Goal: Task Accomplishment & Management: Manage account settings

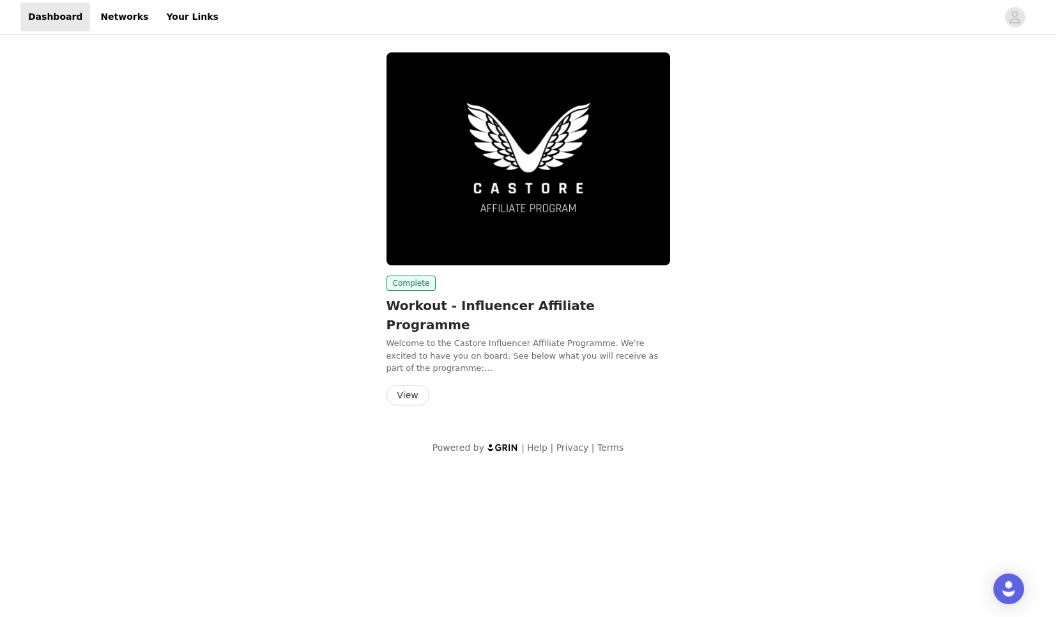
click at [408, 385] on button "View" at bounding box center [408, 395] width 43 height 20
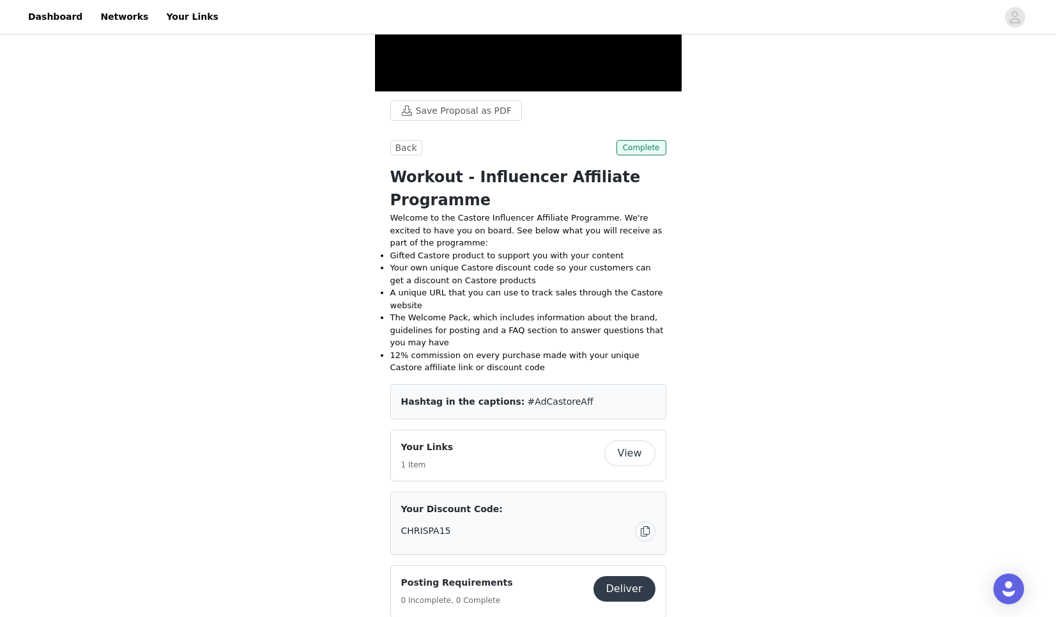
scroll to position [374, 0]
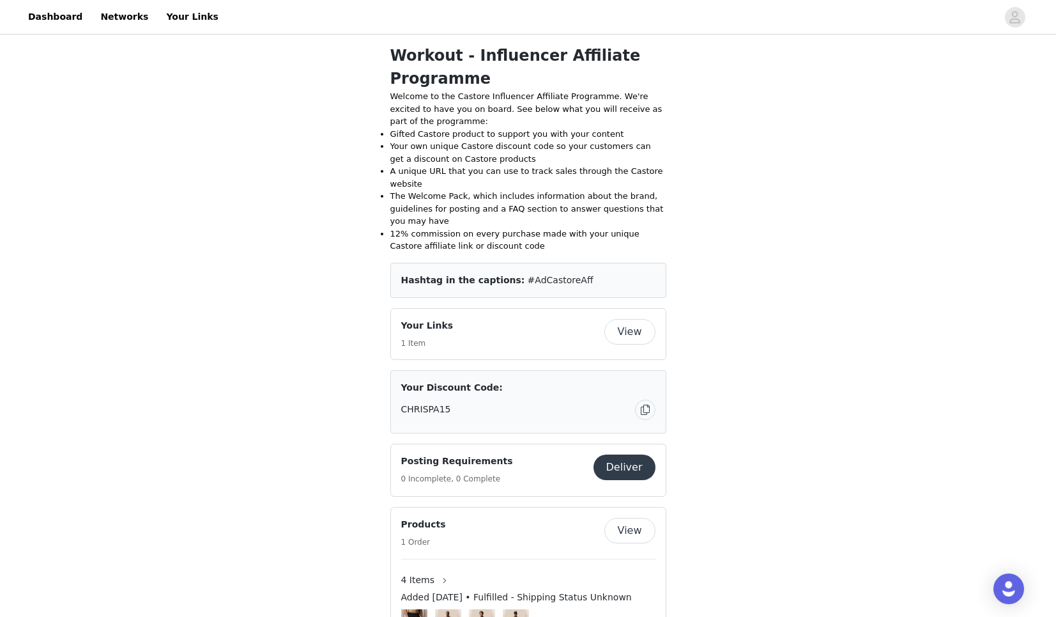
click at [633, 337] on button "View" at bounding box center [629, 332] width 51 height 26
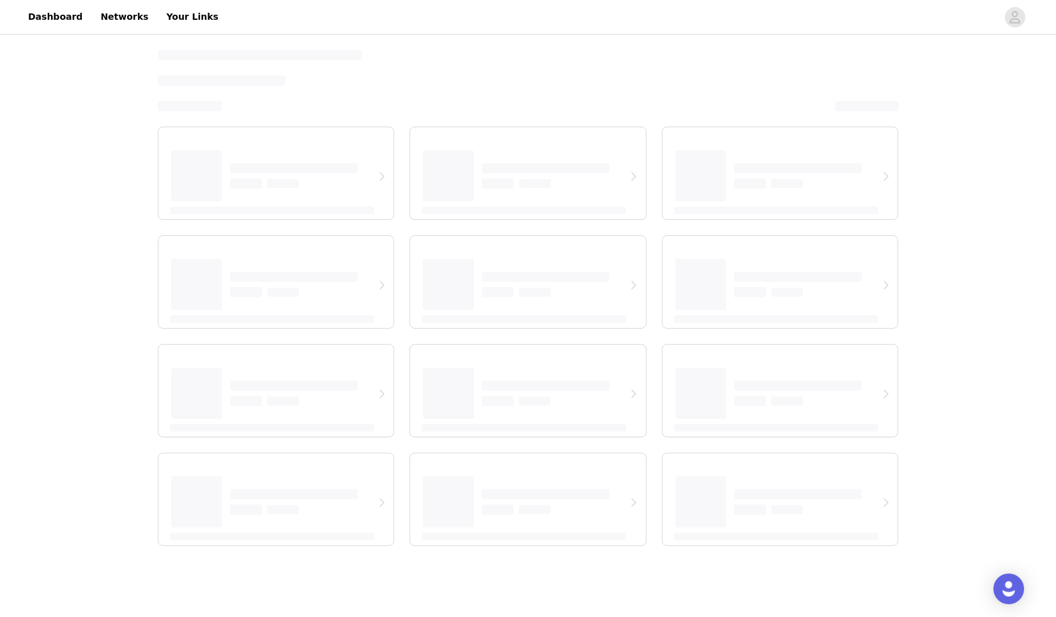
select select "12"
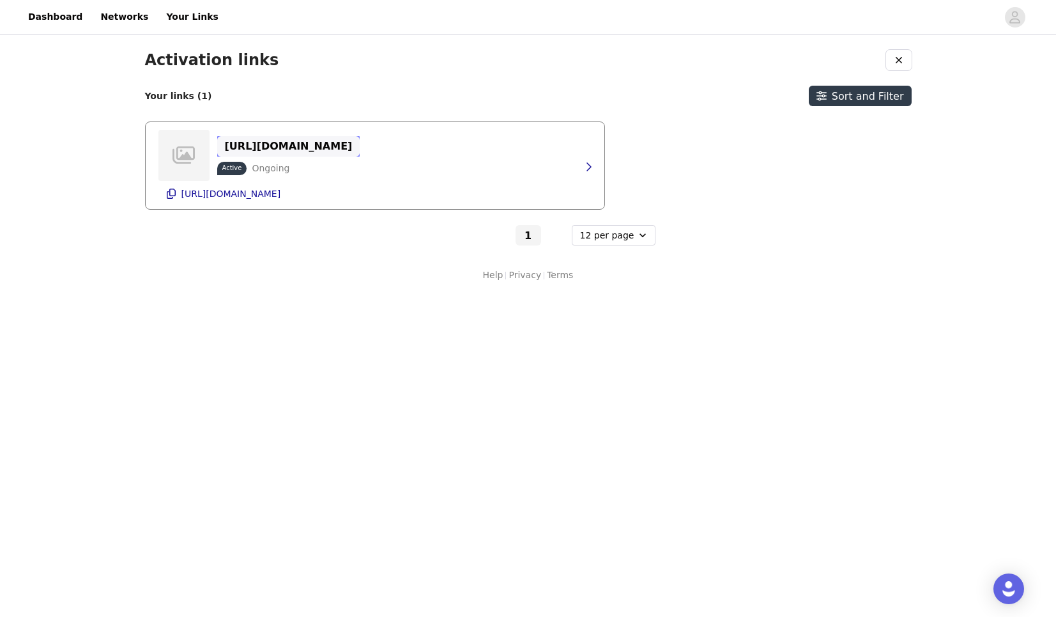
click at [289, 142] on p "[URL][DOMAIN_NAME]" at bounding box center [289, 146] width 128 height 12
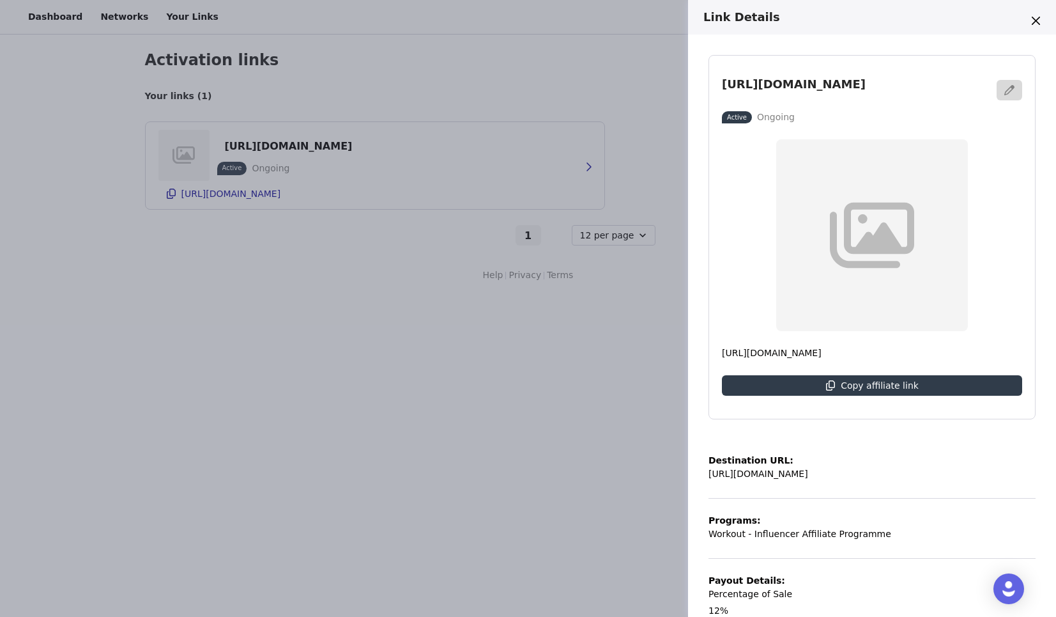
click at [400, 411] on div "Link Details [URL][DOMAIN_NAME] Active Ongoing [URL][DOMAIN_NAME] Copy affiliat…" at bounding box center [528, 308] width 1056 height 617
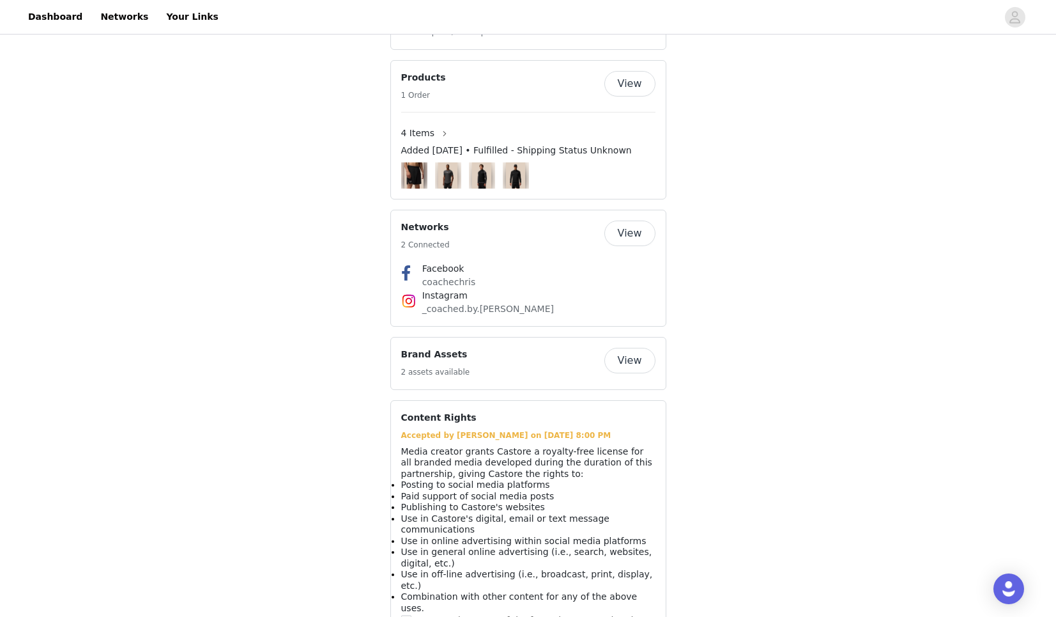
scroll to position [879, 0]
